Goal: Information Seeking & Learning: Understand process/instructions

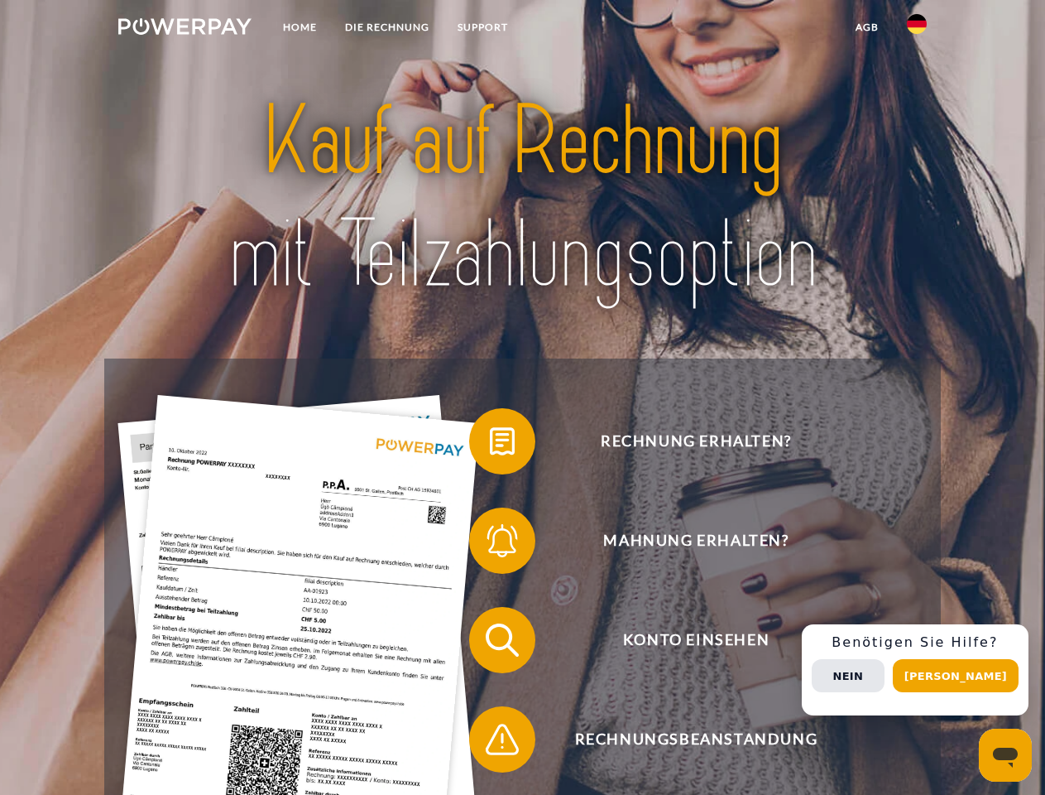
click at [185, 29] on img at bounding box center [184, 26] width 133 height 17
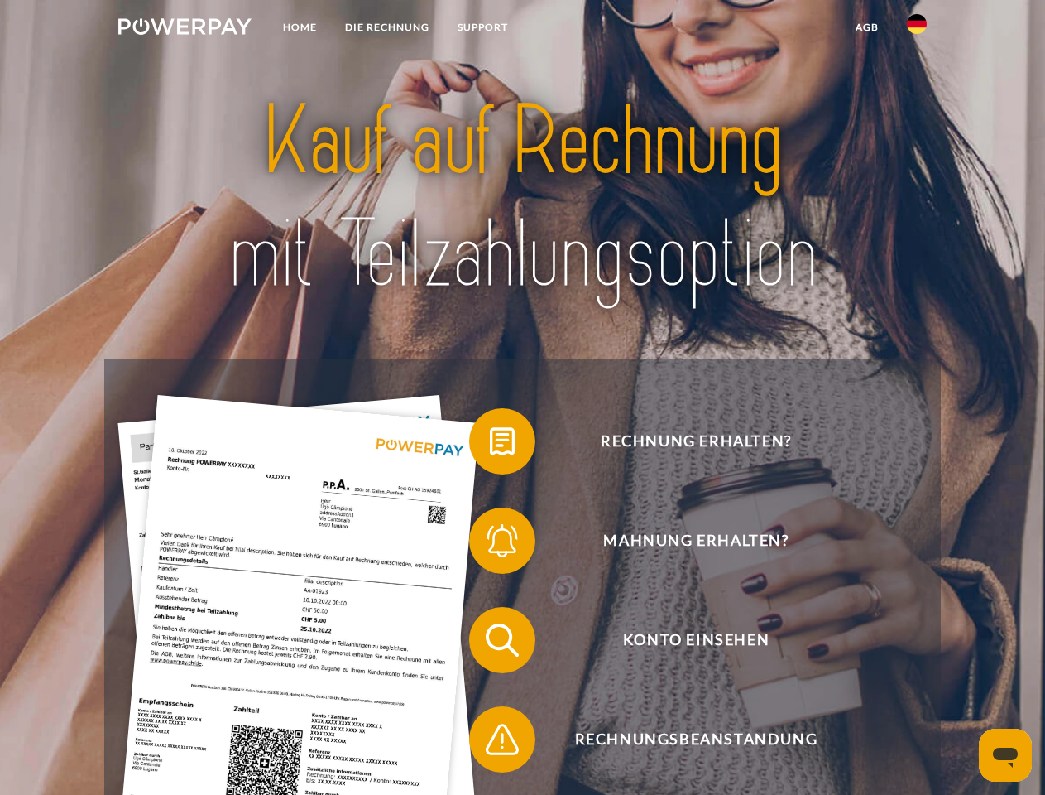
click at [917, 29] on img at bounding box center [917, 24] width 20 height 20
click at [867, 27] on link "agb" at bounding box center [867, 27] width 51 height 30
click at [490, 444] on span at bounding box center [477, 441] width 83 height 83
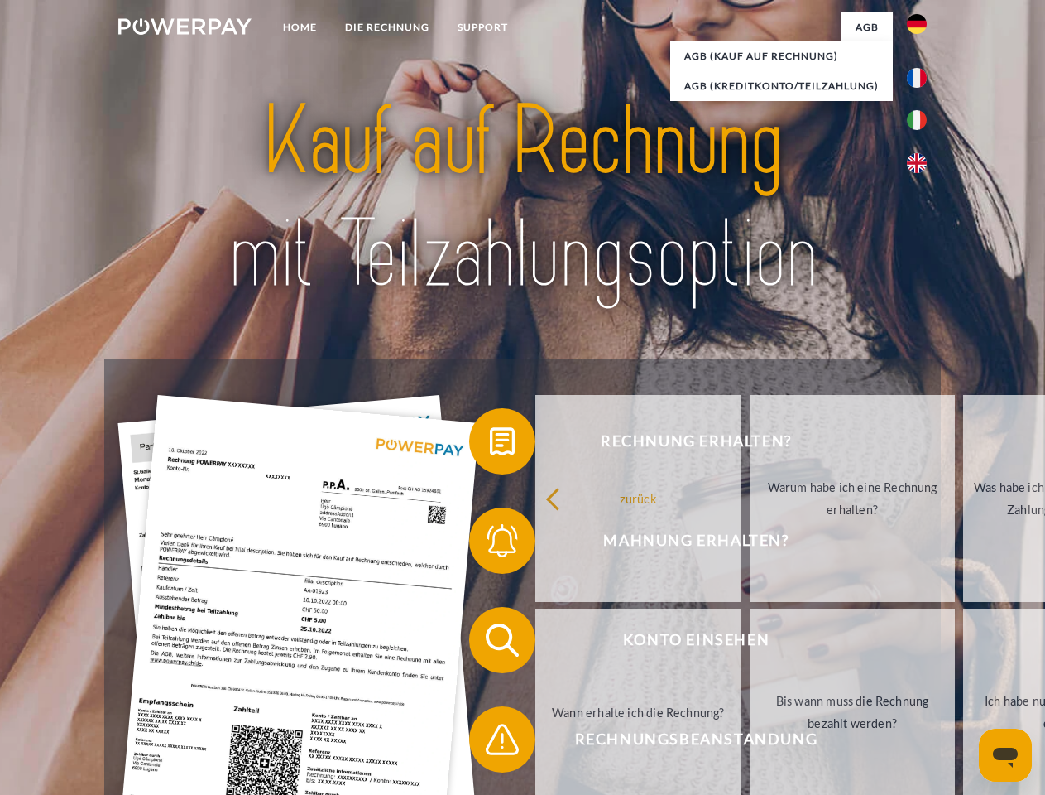
click at [490, 544] on div "Rechnung erhalten? Mahnung erhalten? Konto einsehen" at bounding box center [522, 689] width 836 height 662
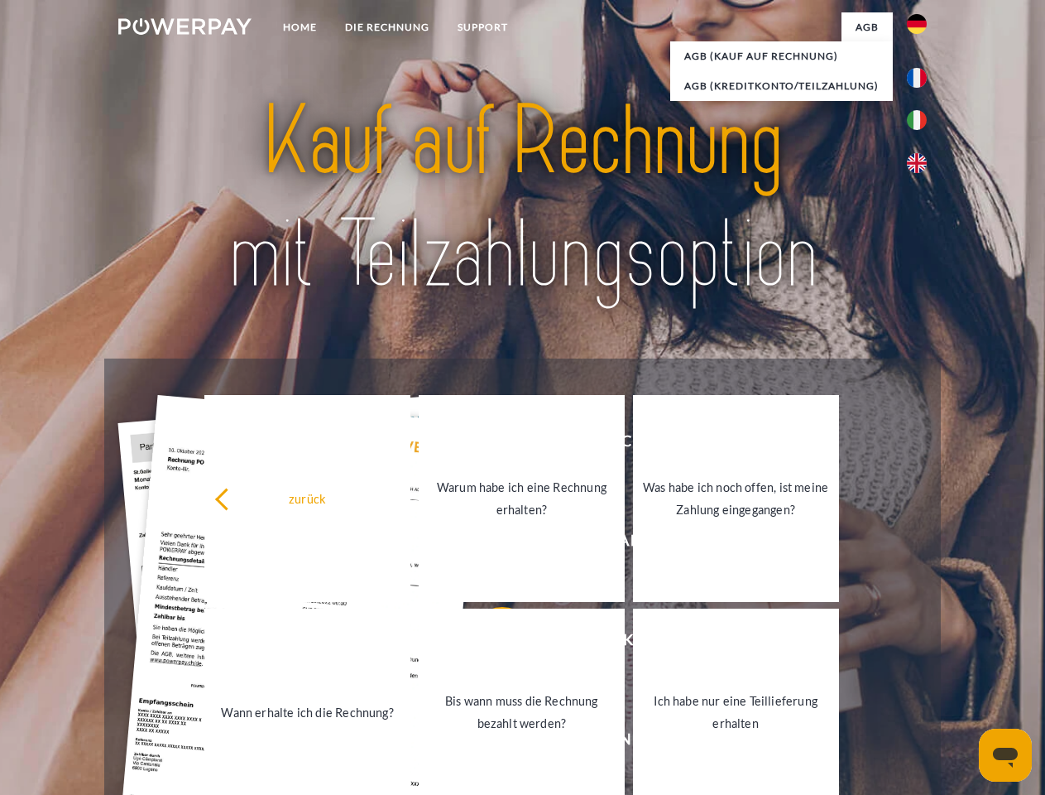
click at [490, 643] on link "Bis wann muss die Rechnung bezahlt werden?" at bounding box center [522, 711] width 206 height 207
click at [632, 742] on link "Ich habe nur eine Teillieferung erhalten" at bounding box center [735, 711] width 206 height 207
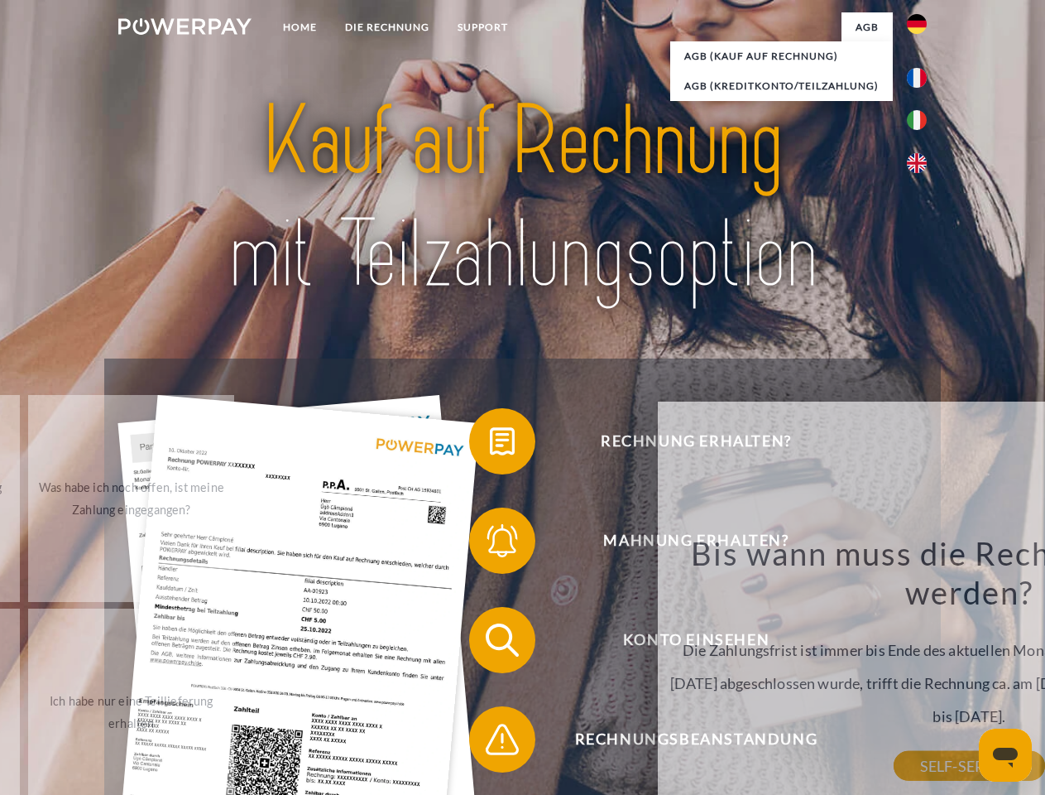
click at [921, 670] on div "Bis wann muss die Rechnung bezahlt werden? Die Zahlungsfrist ist immer bis Ende…" at bounding box center [969, 649] width 604 height 233
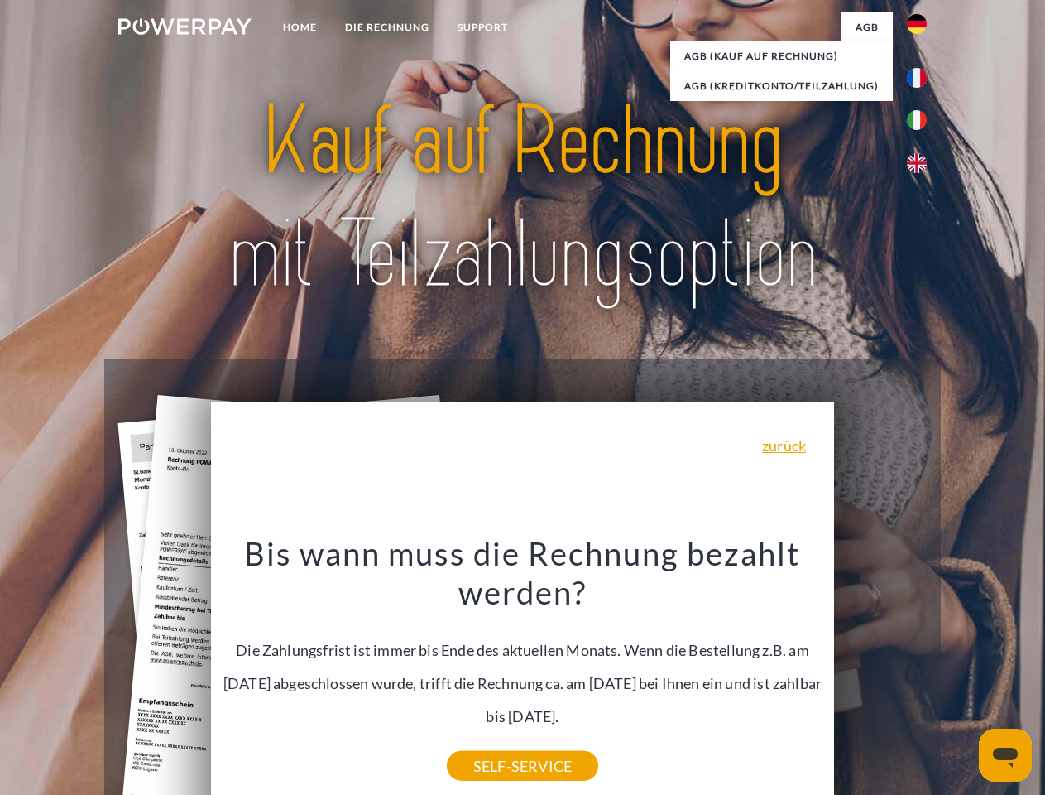
click at [881, 673] on span "Konto einsehen" at bounding box center [696, 640] width 406 height 66
click at [962, 675] on header "Home DIE RECHNUNG SUPPORT" at bounding box center [522, 571] width 1045 height 1143
